Goal: Task Accomplishment & Management: Manage account settings

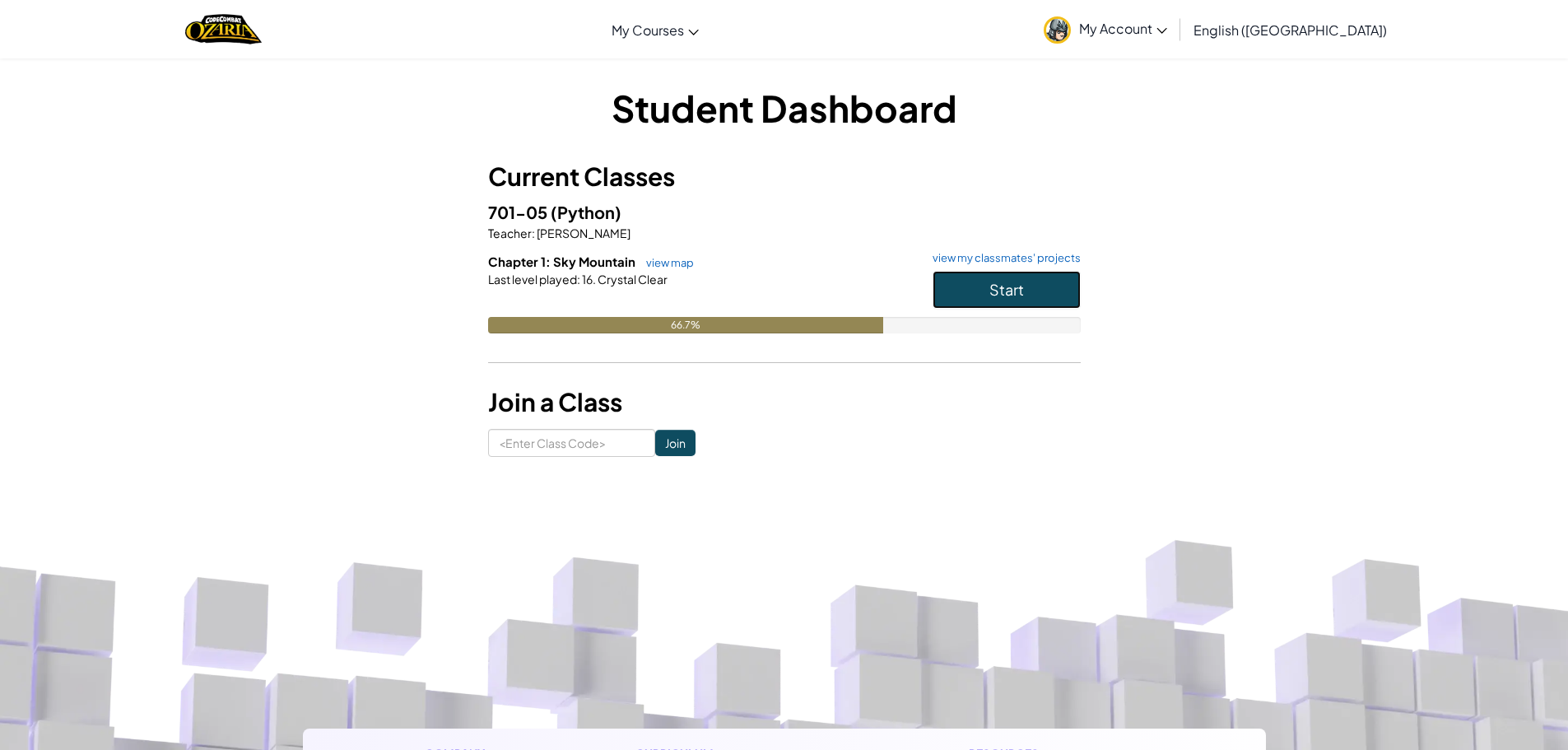
click at [1011, 298] on span "Start" at bounding box center [1007, 290] width 35 height 19
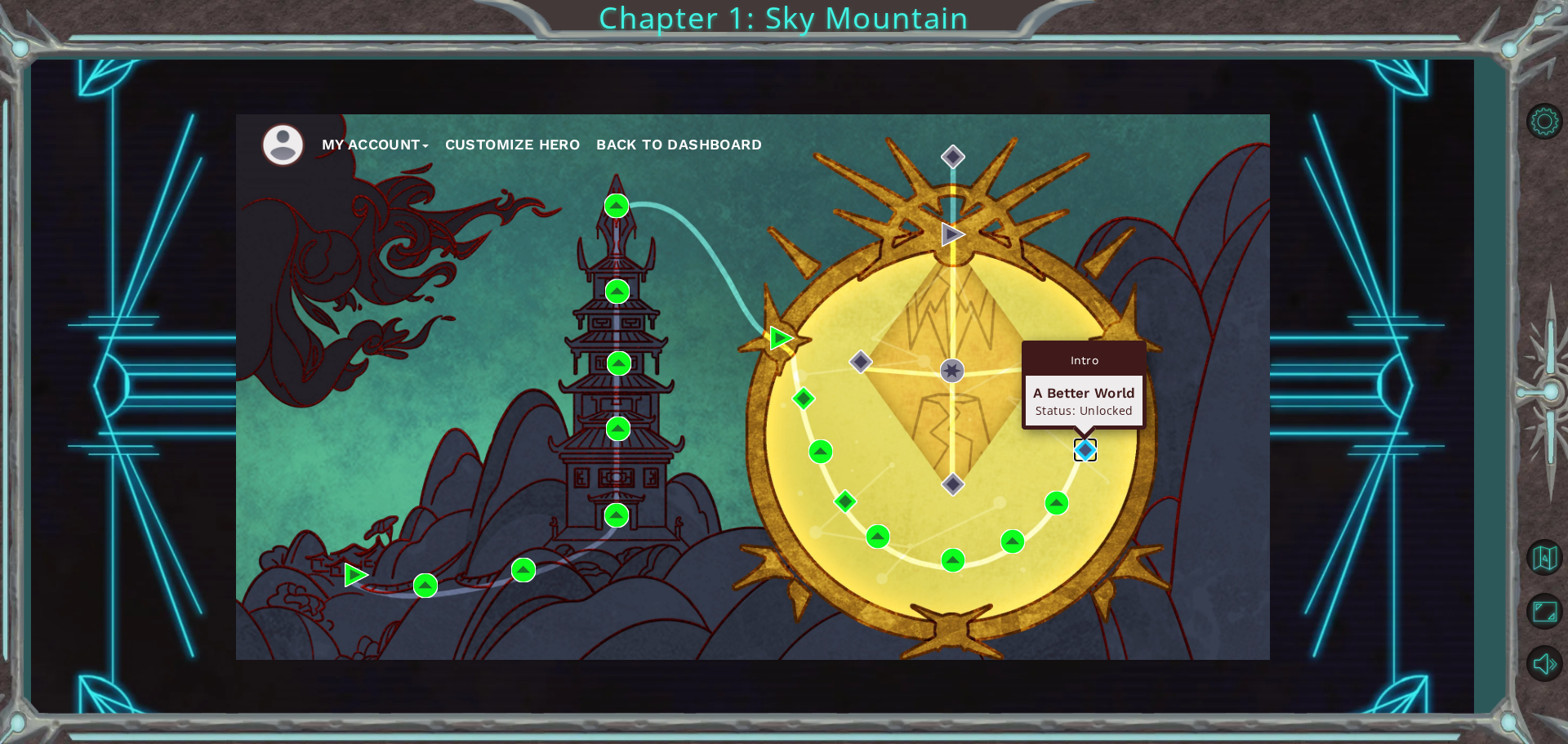
click at [1096, 442] on img at bounding box center [1085, 450] width 24 height 24
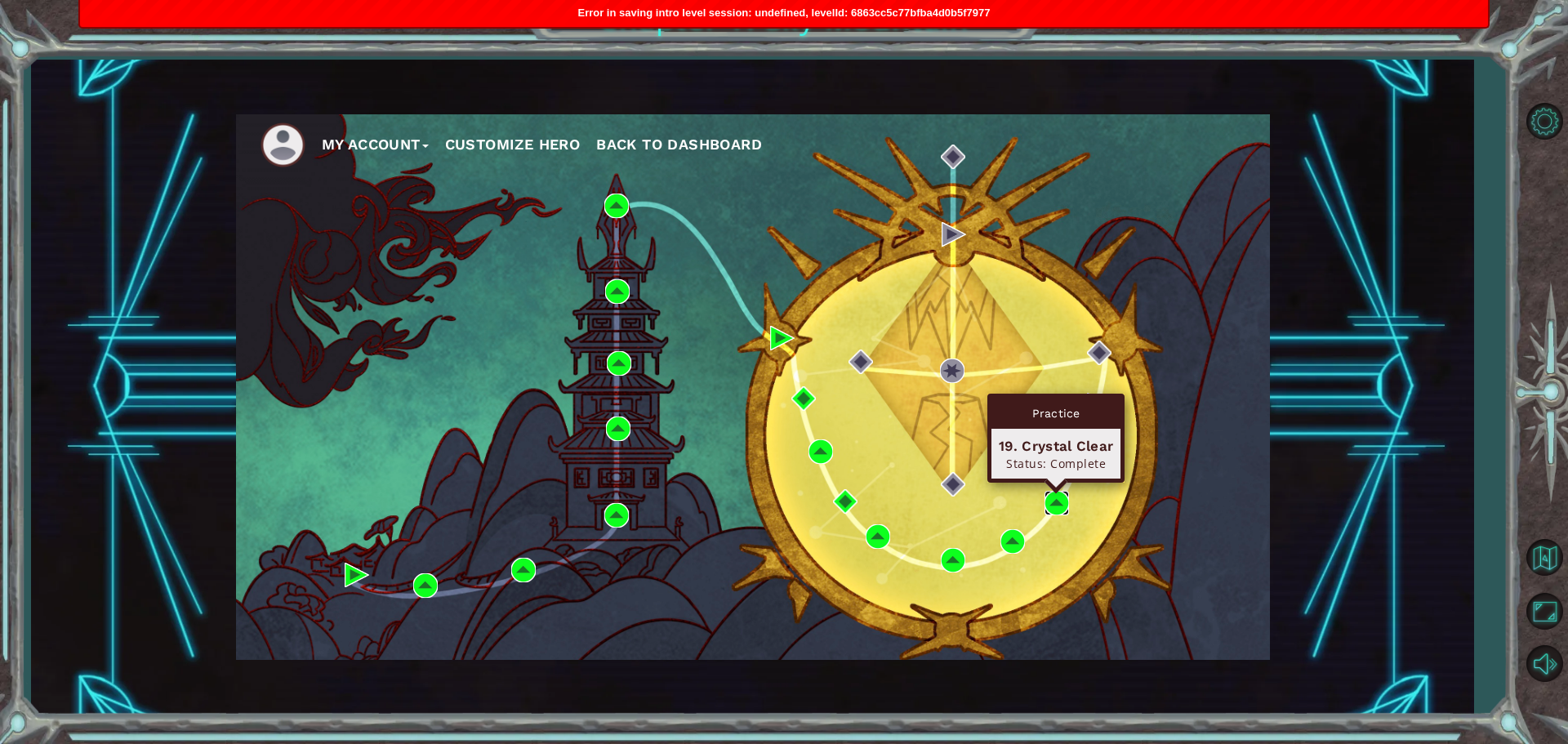
click at [1058, 505] on img at bounding box center [1057, 503] width 24 height 24
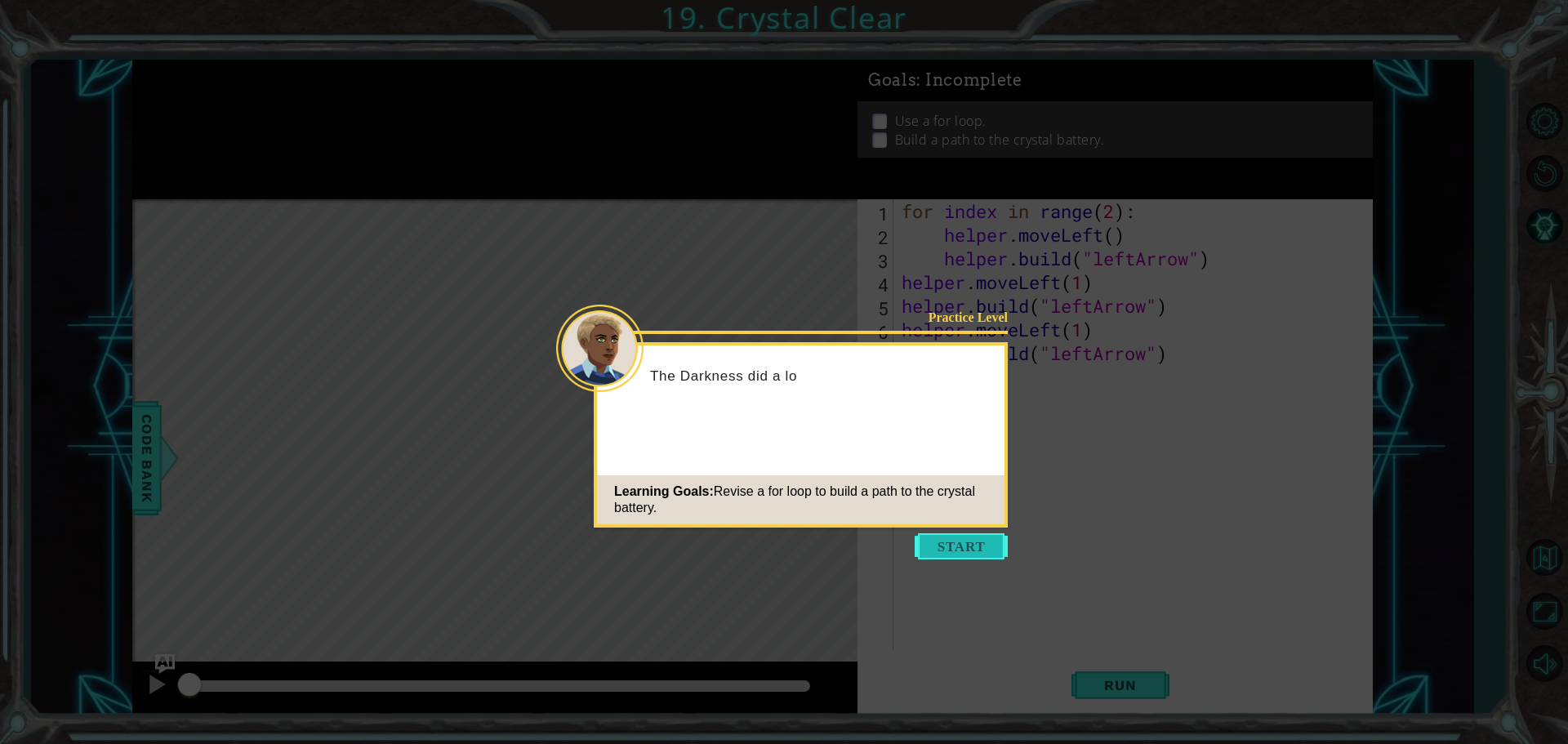
click at [947, 549] on button "Start" at bounding box center [960, 547] width 93 height 26
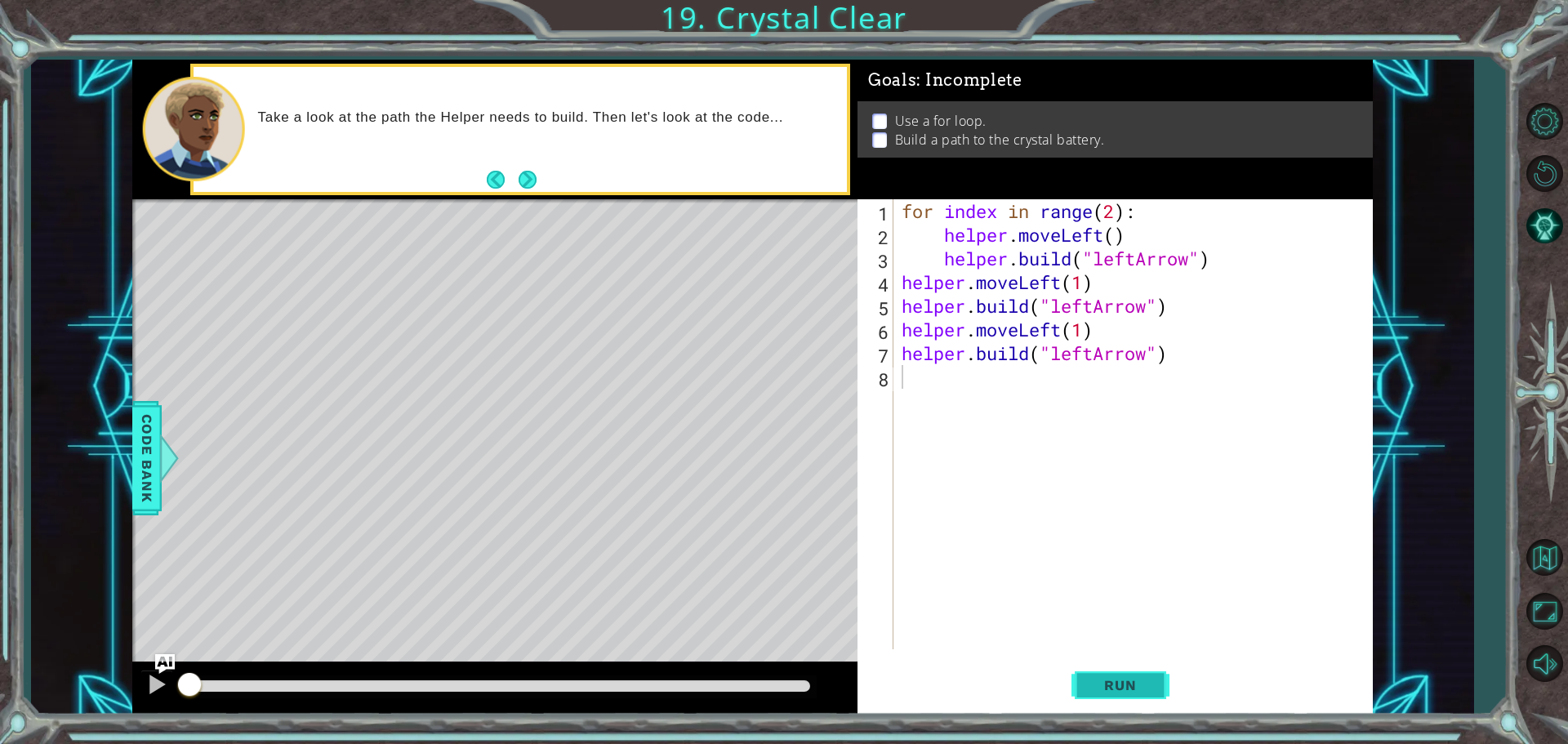
click at [1100, 676] on button "Run" at bounding box center [1121, 684] width 98 height 51
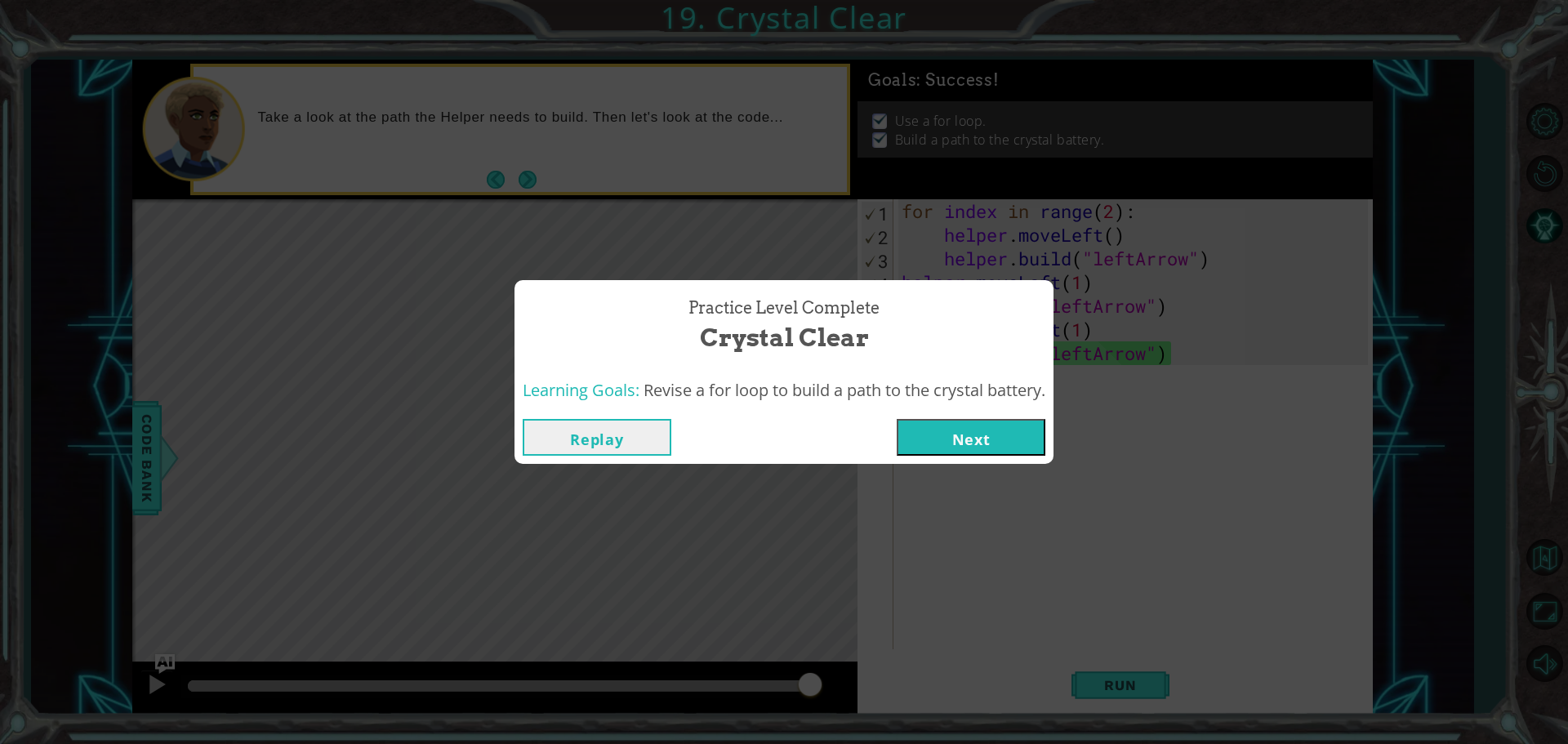
click at [1002, 442] on button "Next" at bounding box center [971, 437] width 149 height 36
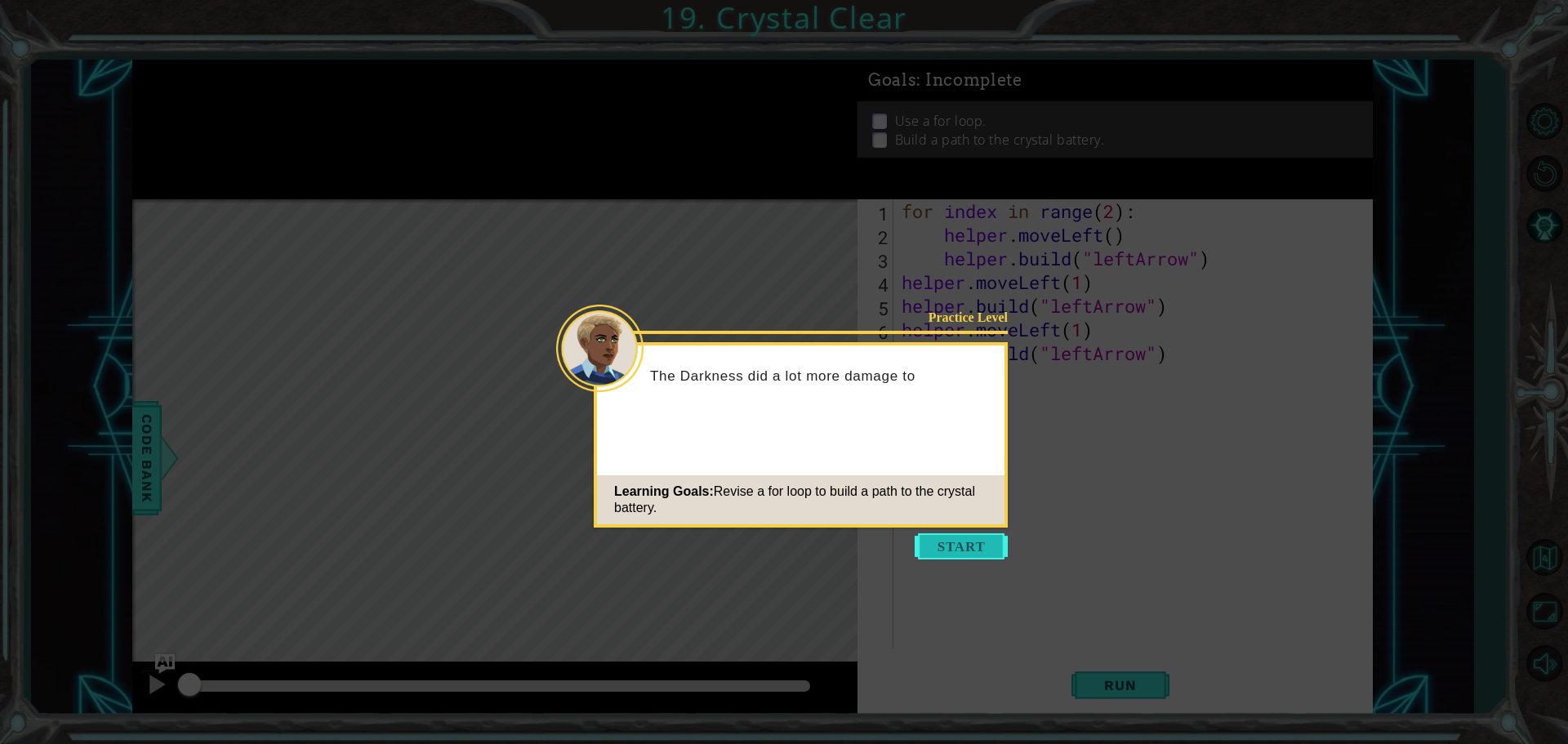
click at [966, 541] on button "Start" at bounding box center [960, 547] width 93 height 26
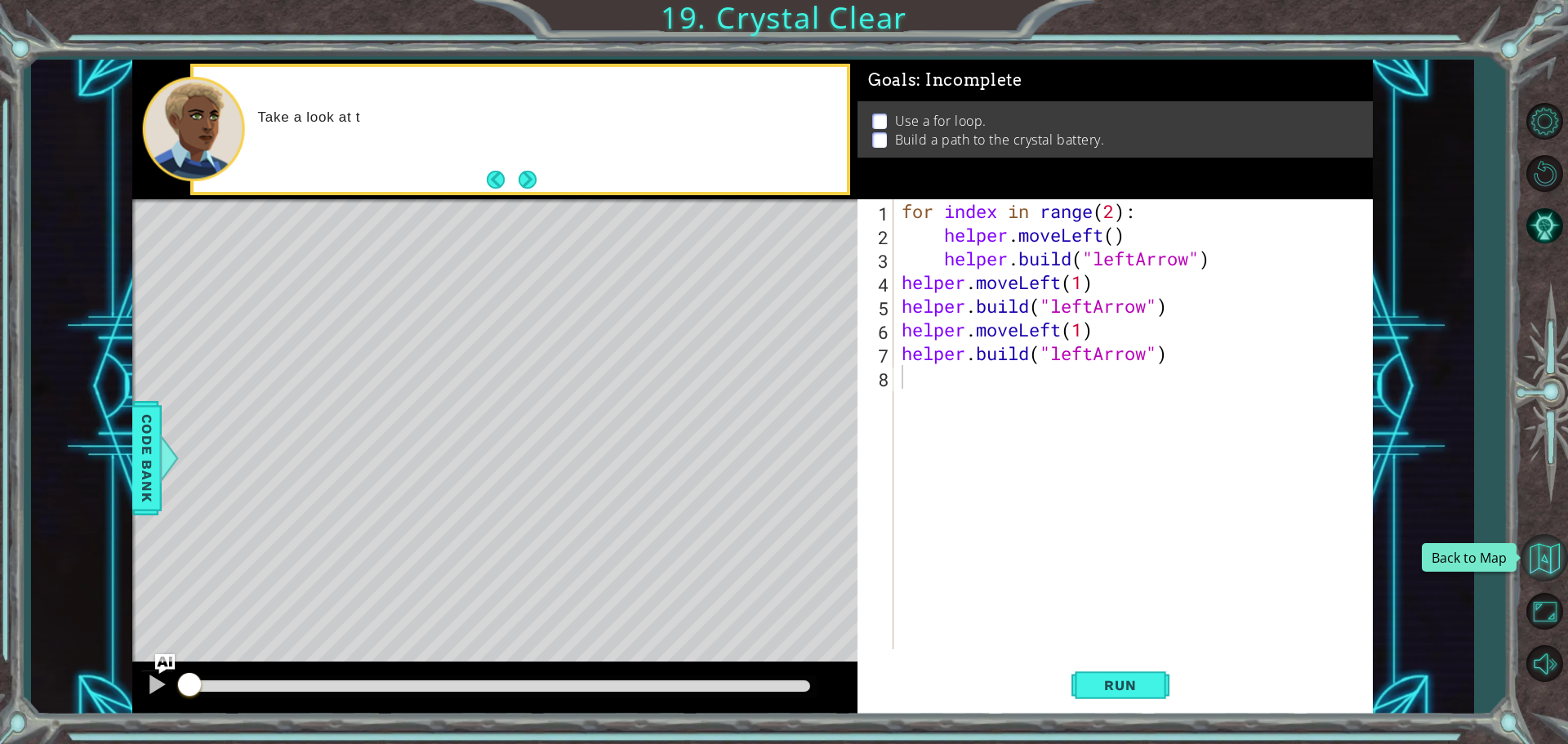
click at [1541, 553] on button "Back to Map" at bounding box center [1544, 558] width 48 height 48
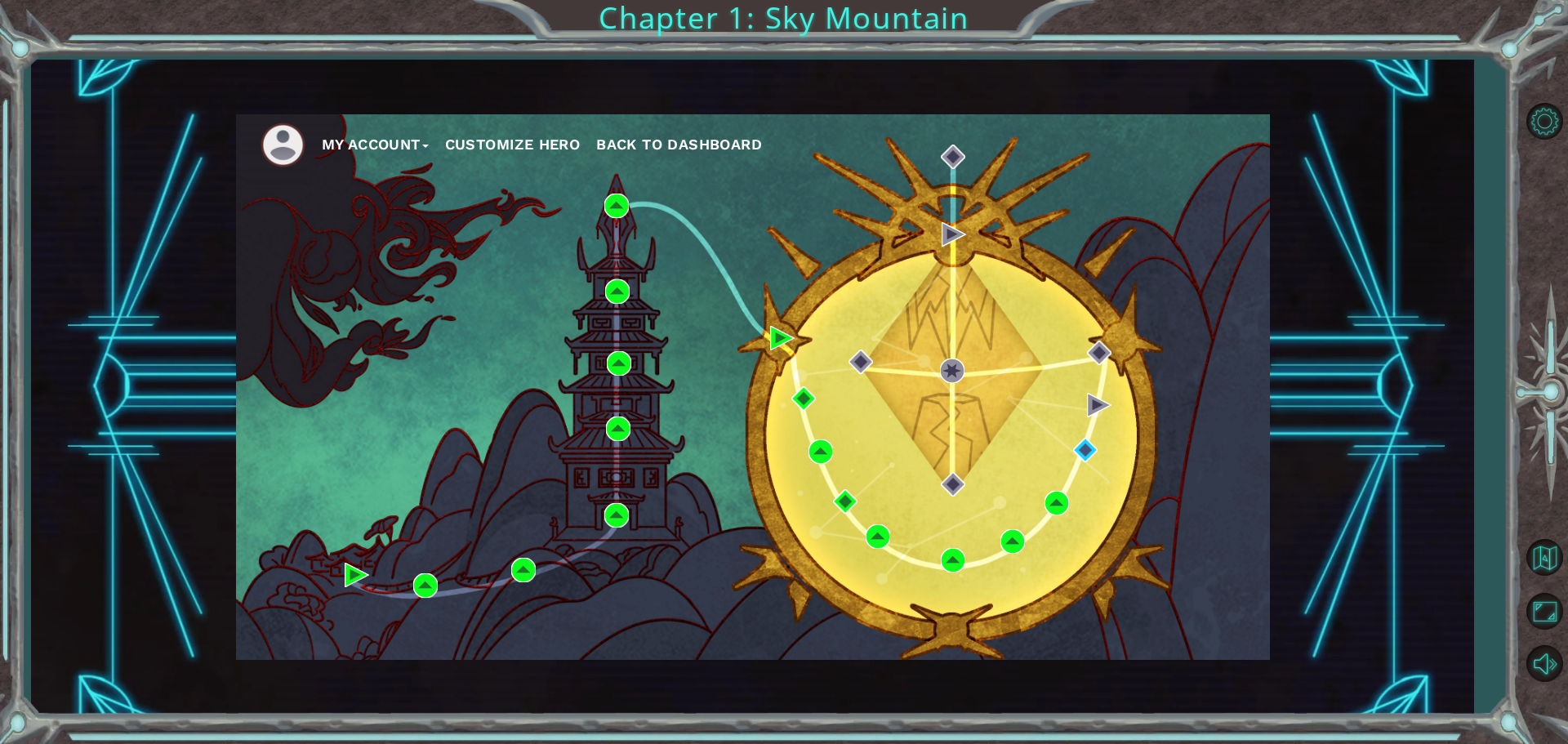
click at [555, 144] on button "Customize Hero" at bounding box center [512, 144] width 136 height 24
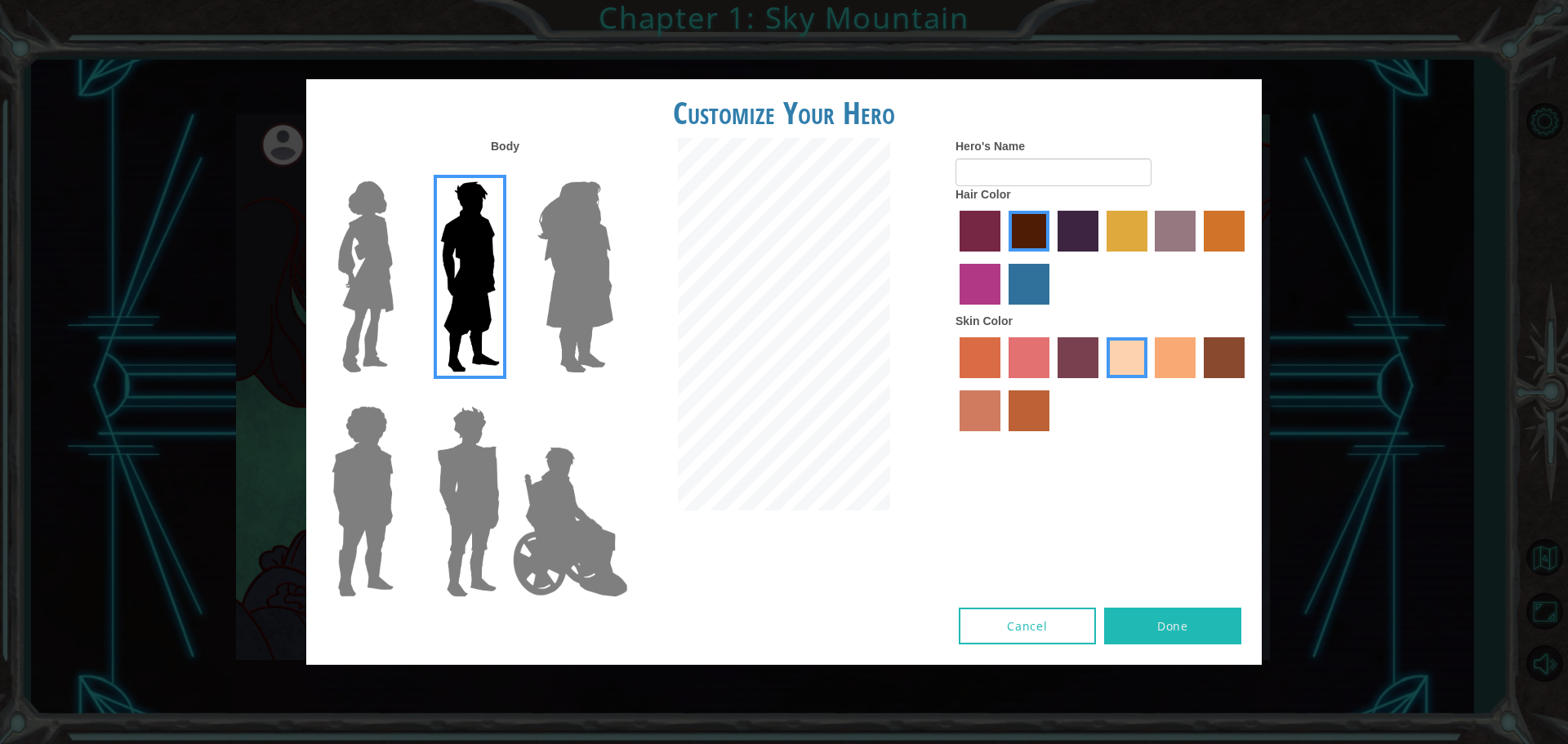
type input "Soysauce"
click at [476, 470] on img at bounding box center [468, 502] width 76 height 204
click at [506, 395] on input "Hero Garnet" at bounding box center [506, 395] width 0 height 0
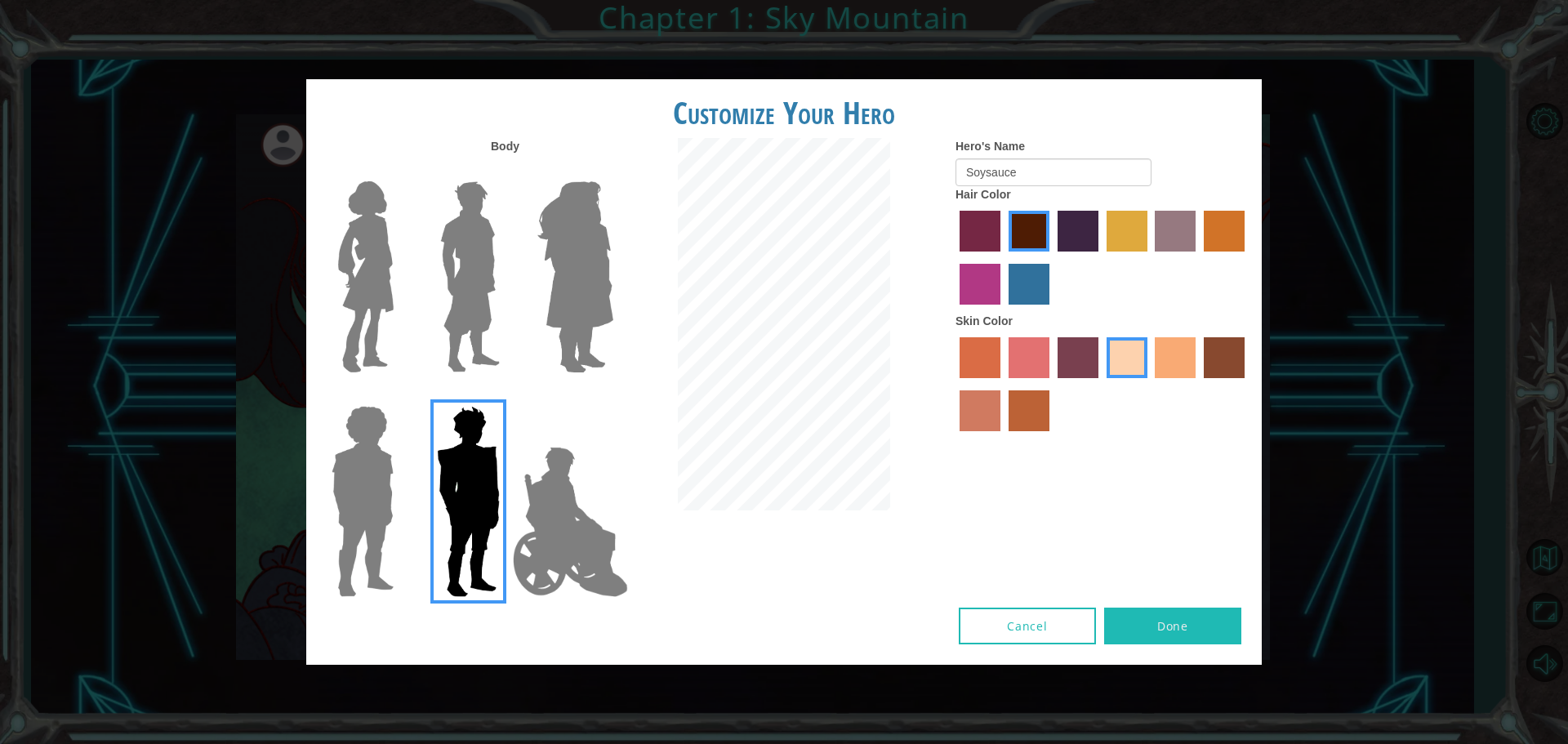
click at [490, 318] on img at bounding box center [470, 277] width 73 height 204
click at [506, 170] on input "Hero Lars" at bounding box center [506, 170] width 0 height 0
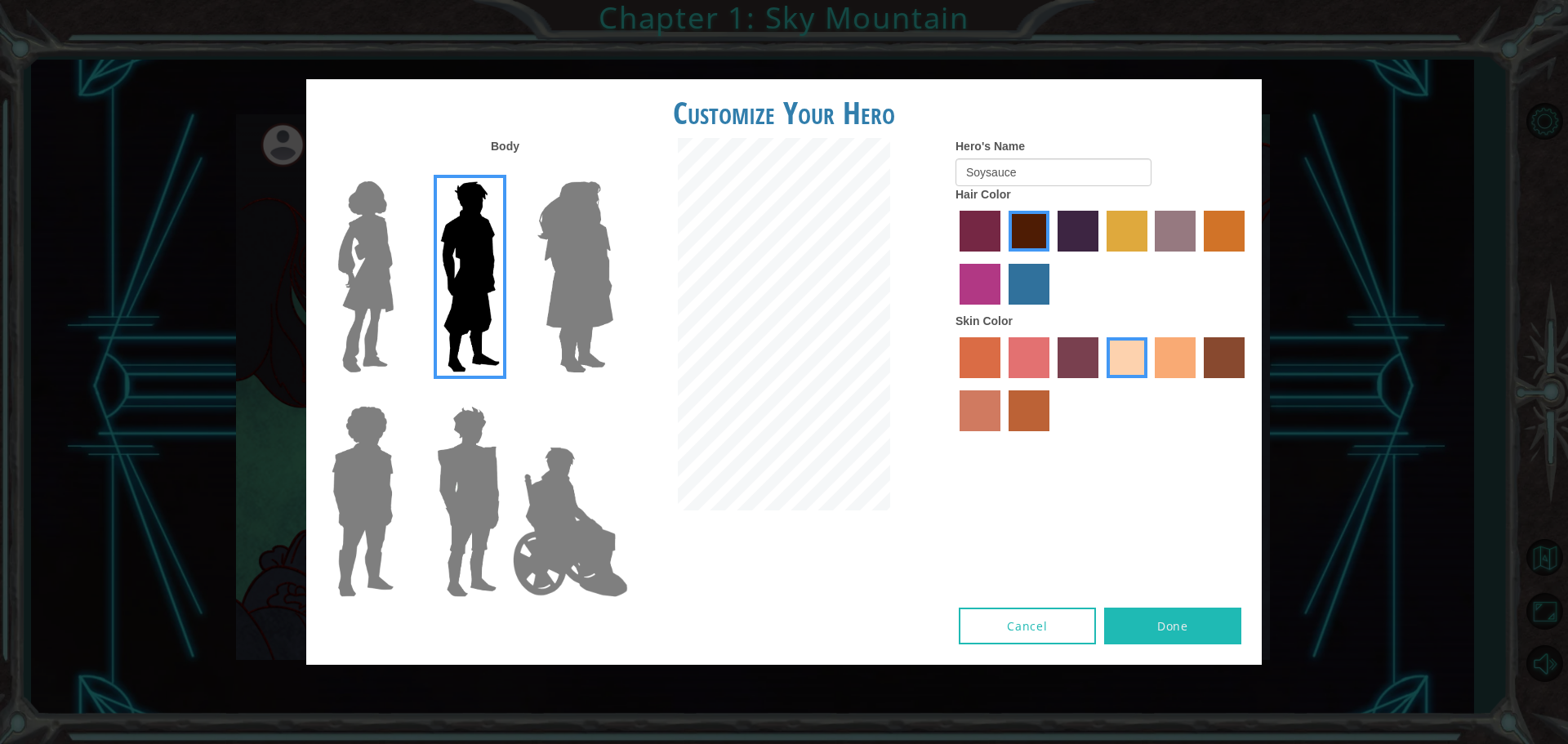
click at [318, 498] on label at bounding box center [359, 502] width 81 height 204
click at [400, 395] on input "Hero Steven" at bounding box center [400, 395] width 0 height 0
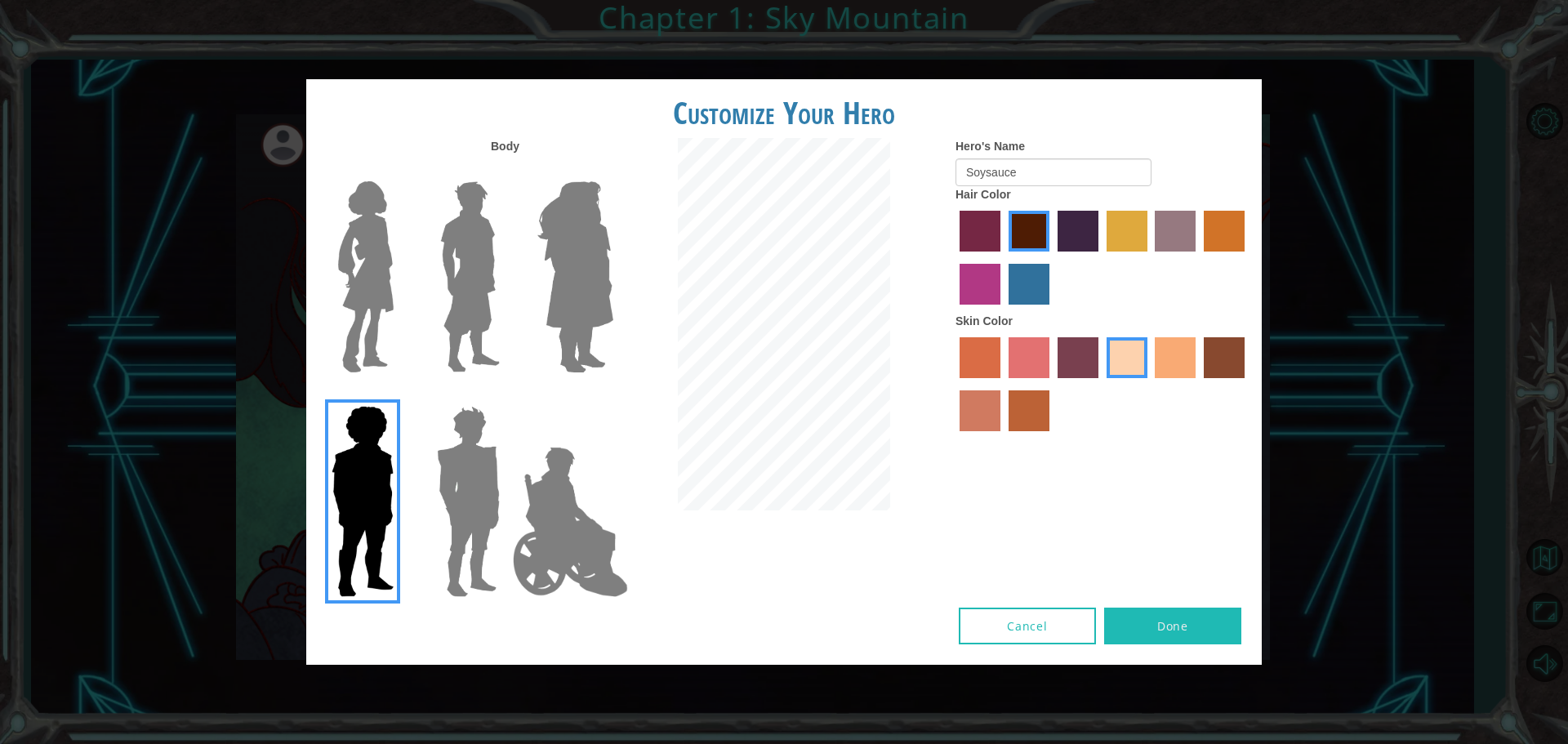
click at [503, 304] on img at bounding box center [470, 277] width 73 height 204
click at [506, 170] on input "Hero Lars" at bounding box center [506, 170] width 0 height 0
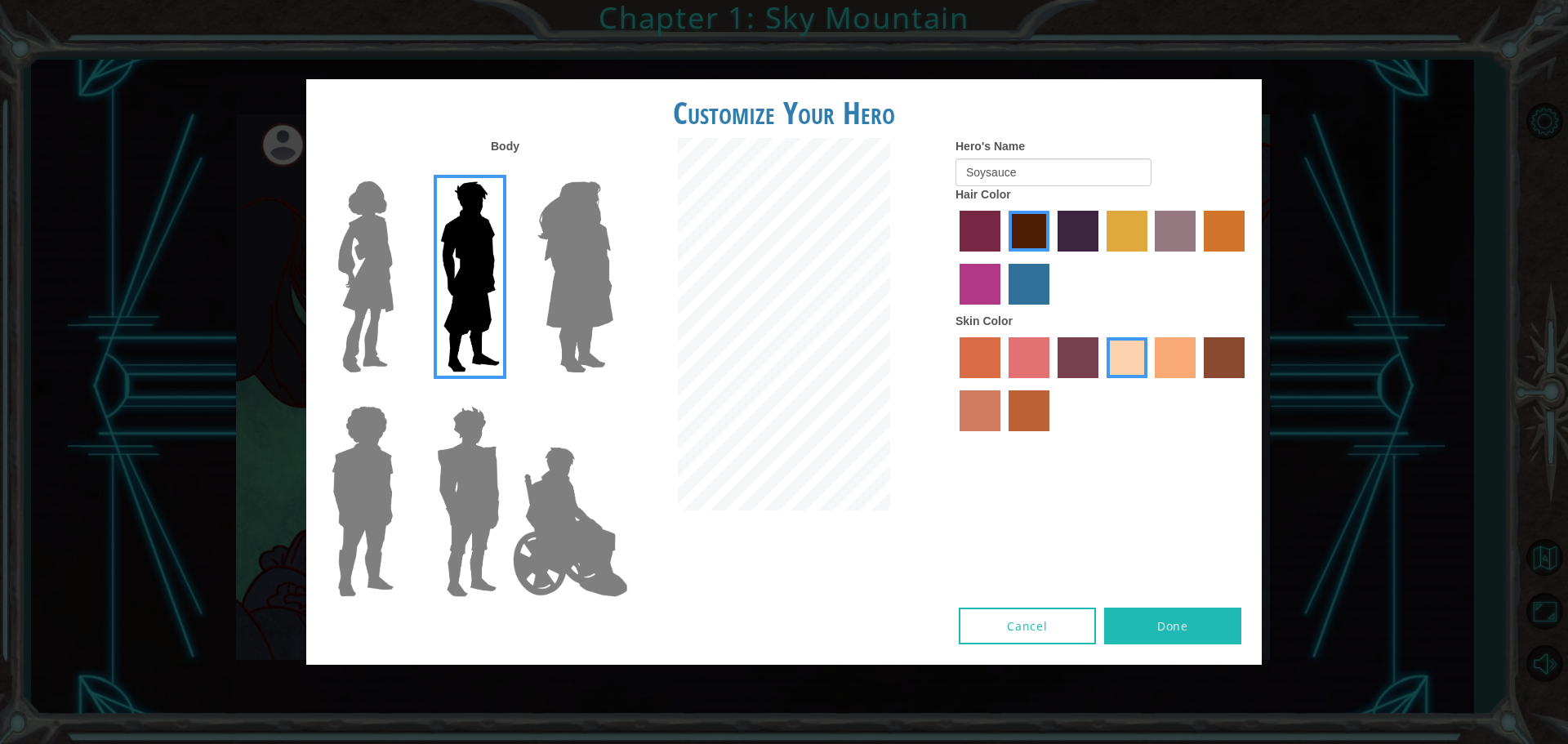
click at [1172, 343] on label "tacao skin color" at bounding box center [1175, 357] width 41 height 41
click at [1150, 384] on input "tacao skin color" at bounding box center [1150, 384] width 0 height 0
click at [1148, 354] on div at bounding box center [1103, 386] width 294 height 106
click at [1127, 357] on label "sandy beach skin color" at bounding box center [1127, 357] width 41 height 41
click at [1101, 384] on input "sandy beach skin color" at bounding box center [1101, 384] width 0 height 0
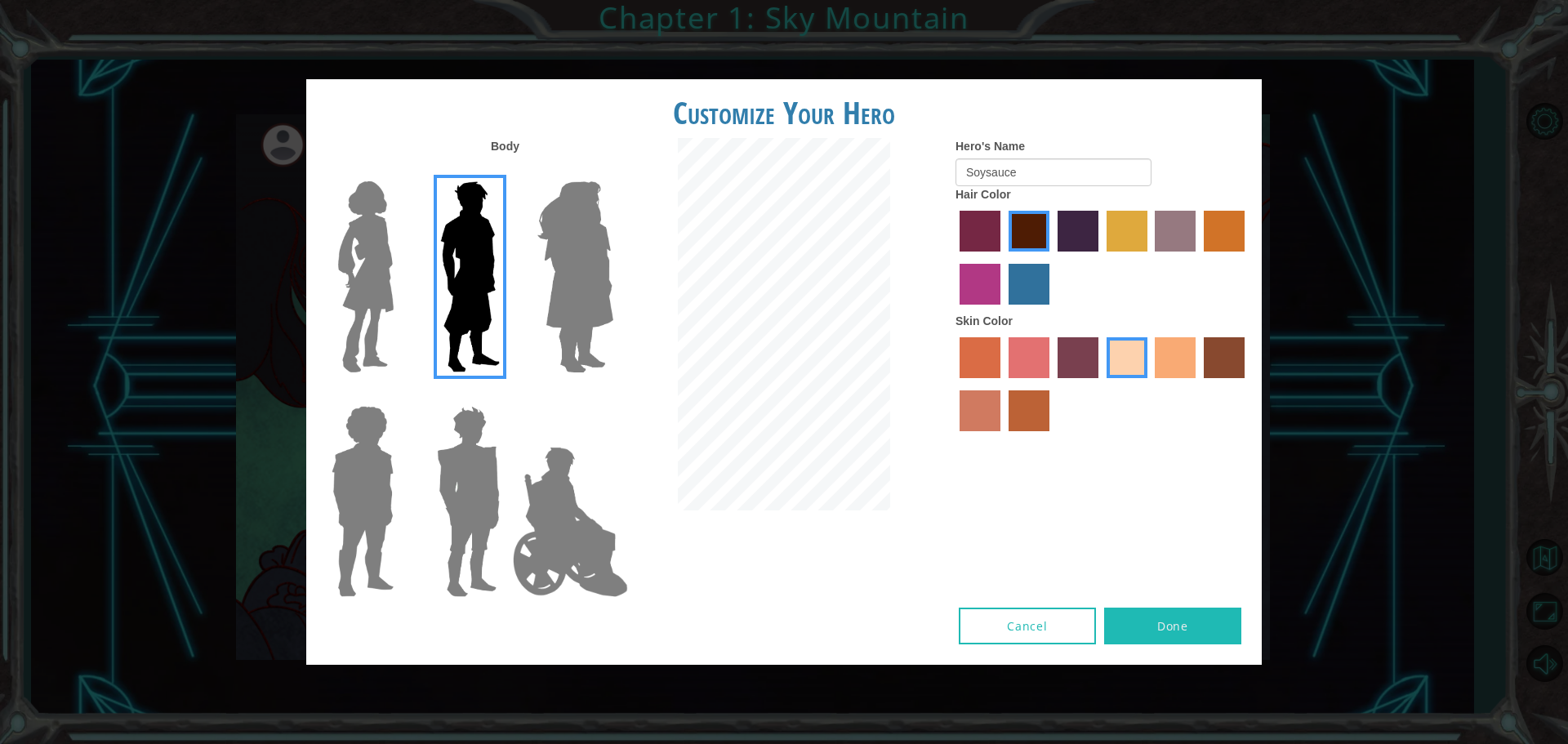
click at [1244, 226] on label "gold drop hair color" at bounding box center [1224, 231] width 41 height 41
click at [1198, 257] on input "gold drop hair color" at bounding box center [1198, 257] width 0 height 0
click at [1043, 243] on label "maroon hair color" at bounding box center [1029, 231] width 41 height 41
click at [1003, 257] on input "maroon hair color" at bounding box center [1003, 257] width 0 height 0
click at [1170, 623] on button "Done" at bounding box center [1172, 625] width 138 height 36
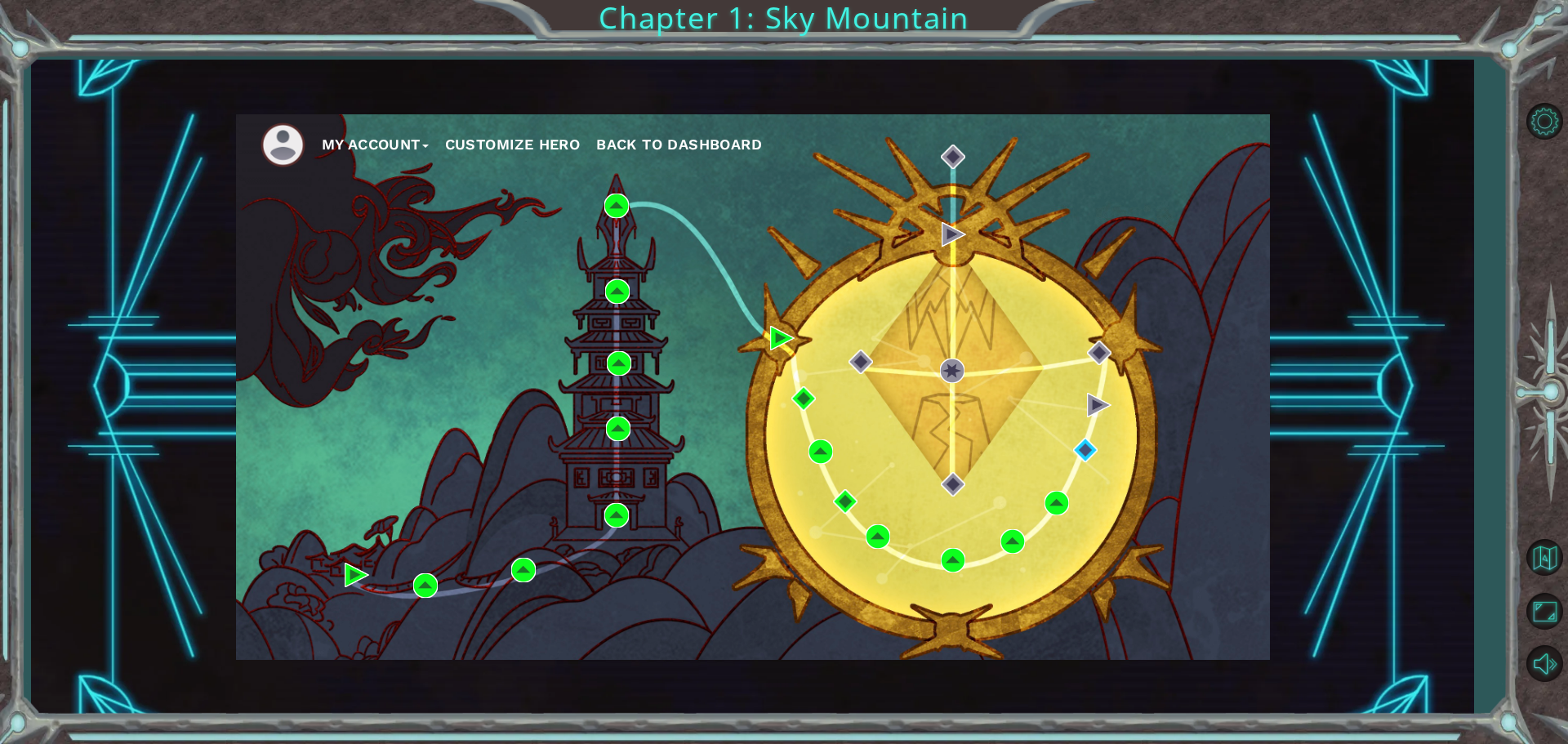
click at [1468, 155] on div "My Account Customize Hero Back to Dashboard" at bounding box center [752, 387] width 1443 height 655
